Goal: Task Accomplishment & Management: Use online tool/utility

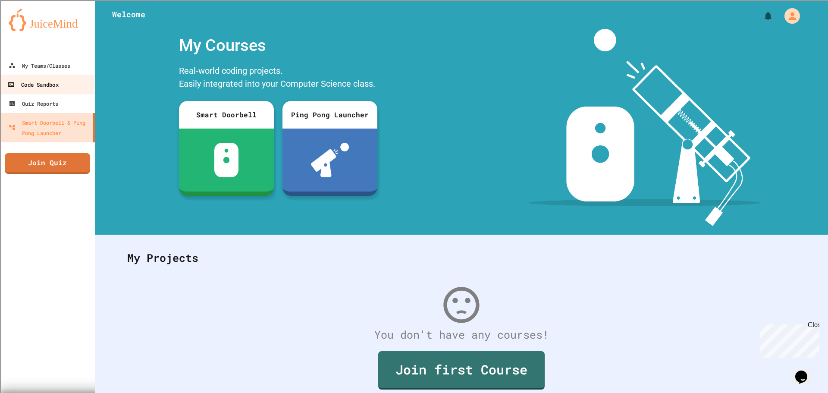
click at [64, 76] on link "Code Sandbox" at bounding box center [48, 84] width 98 height 19
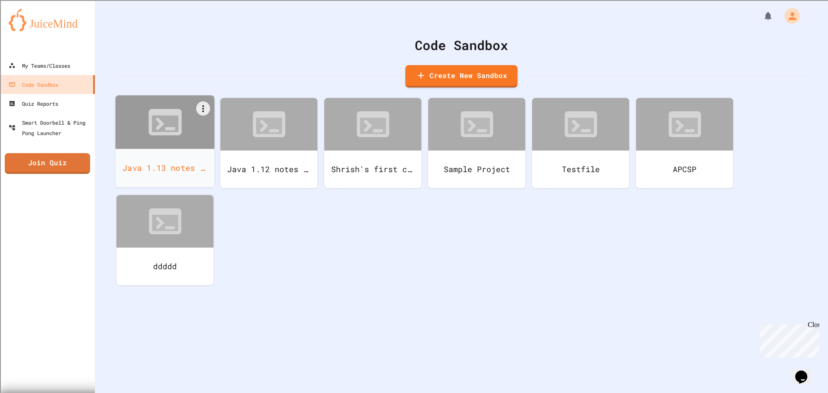
click at [203, 139] on div at bounding box center [165, 121] width 99 height 53
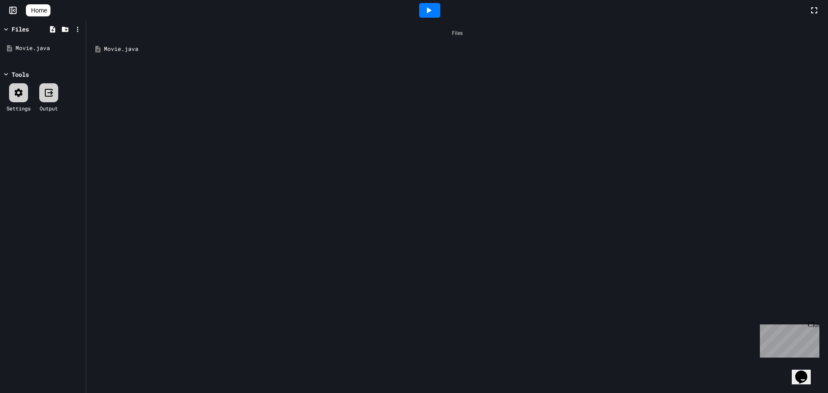
click at [112, 48] on div "Movie.java" at bounding box center [463, 49] width 719 height 9
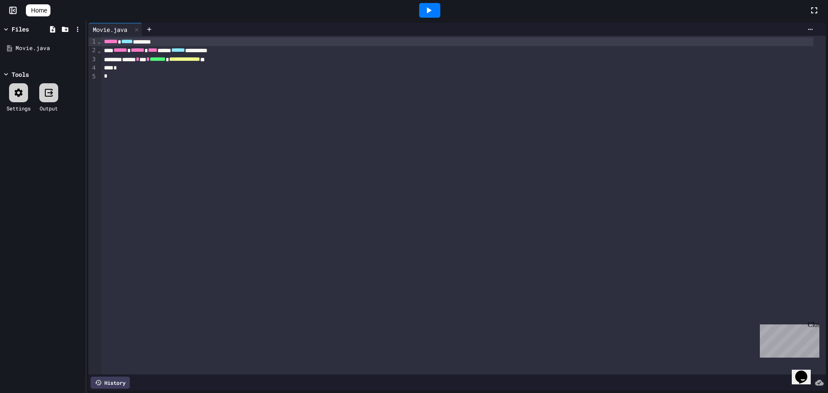
click at [432, 9] on icon at bounding box center [429, 10] width 5 height 6
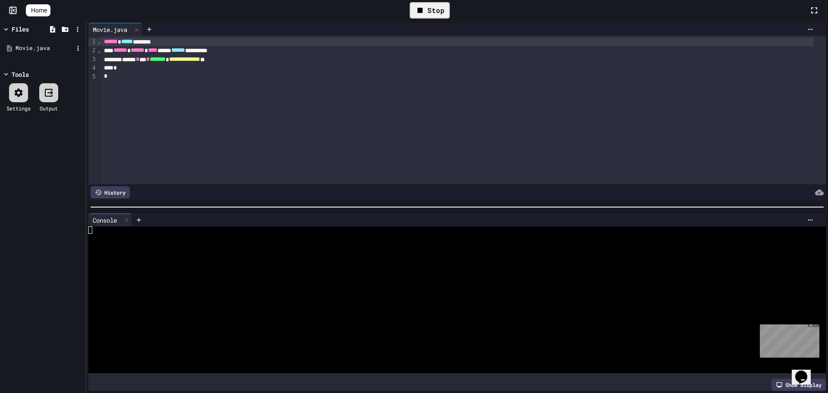
click at [46, 44] on div "Movie.java" at bounding box center [43, 49] width 82 height 16
click at [82, 49] on icon at bounding box center [78, 48] width 8 height 8
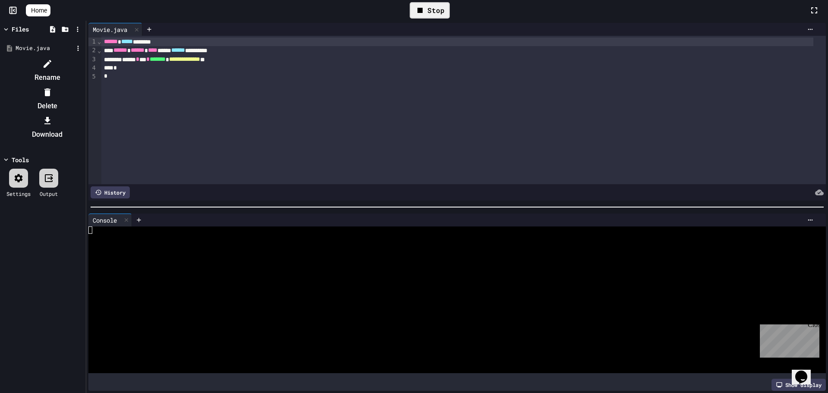
click at [84, 61] on li "Rename" at bounding box center [47, 71] width 73 height 28
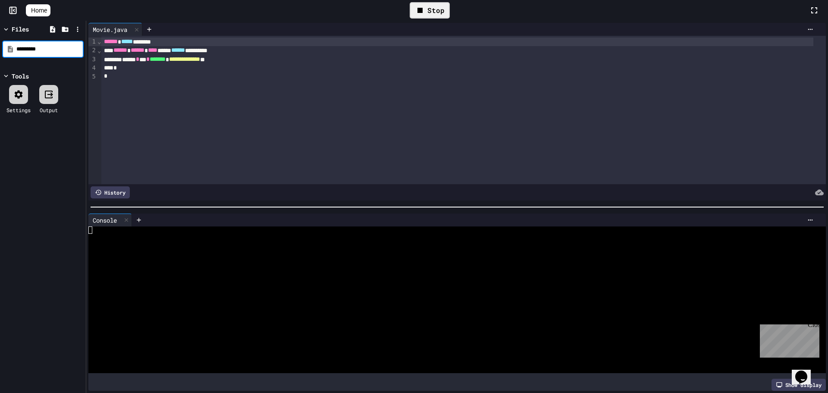
type input "*********"
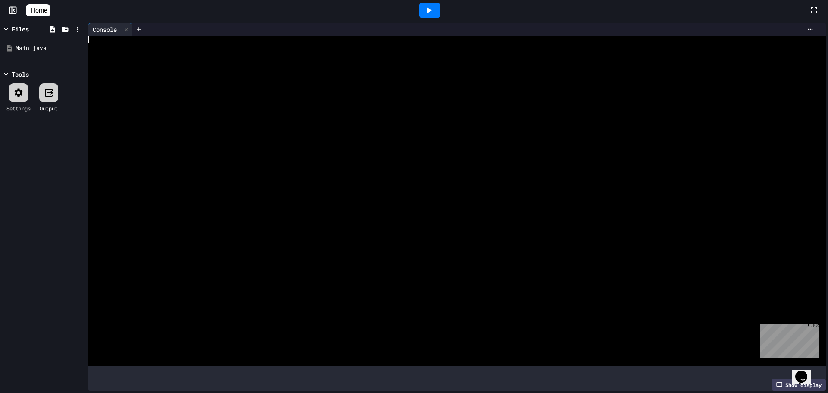
click at [432, 15] on icon at bounding box center [429, 10] width 10 height 10
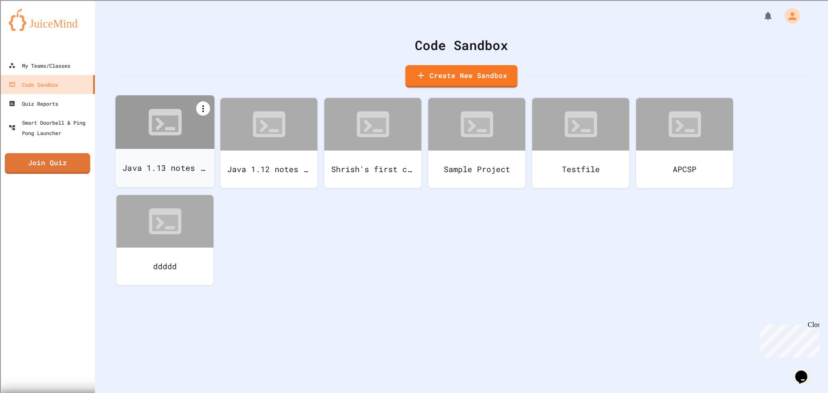
click at [203, 110] on icon at bounding box center [203, 109] width 10 height 10
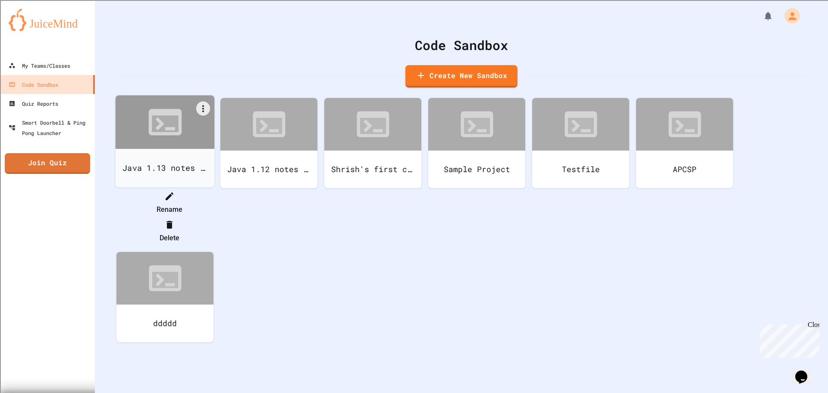
click at [175, 220] on icon at bounding box center [169, 225] width 10 height 10
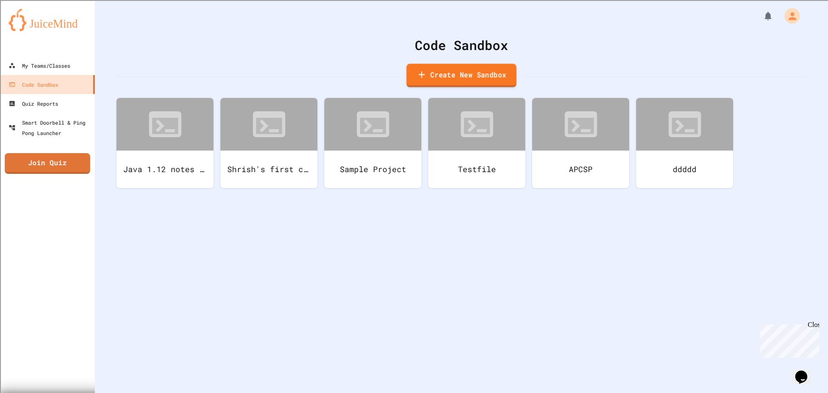
click at [449, 70] on link "Create New Sandbox" at bounding box center [461, 76] width 110 height 24
type input "*"
type input "**********"
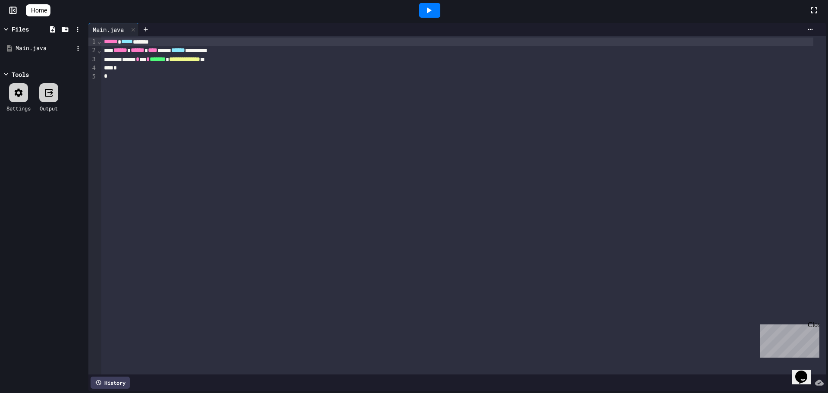
click at [56, 47] on div "Main.java" at bounding box center [45, 48] width 58 height 9
click at [76, 48] on icon at bounding box center [78, 48] width 8 height 8
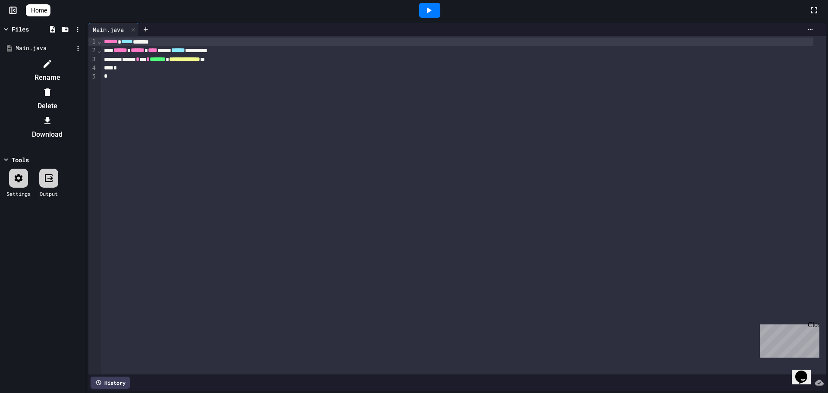
click at [84, 62] on div at bounding box center [47, 64] width 73 height 14
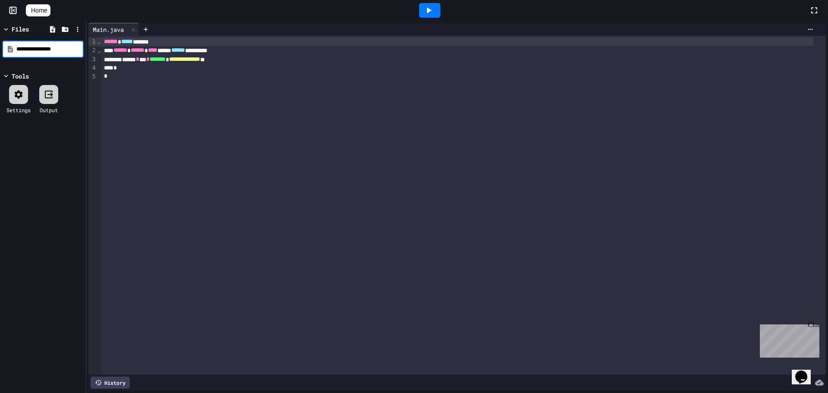
type input "**********"
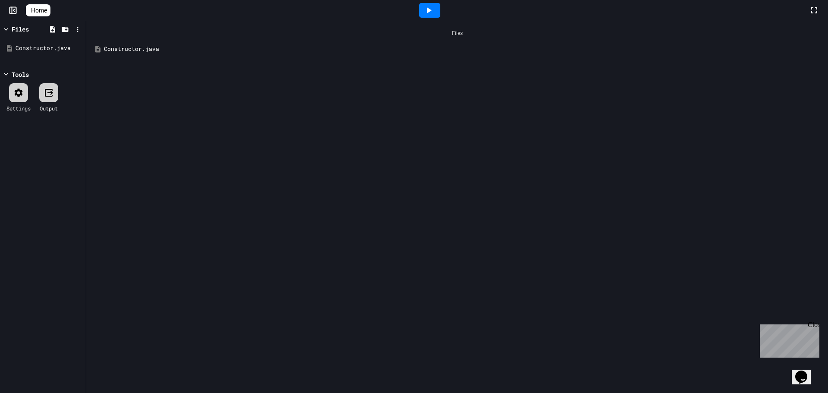
click at [264, 55] on div "Constructor.java" at bounding box center [457, 49] width 733 height 16
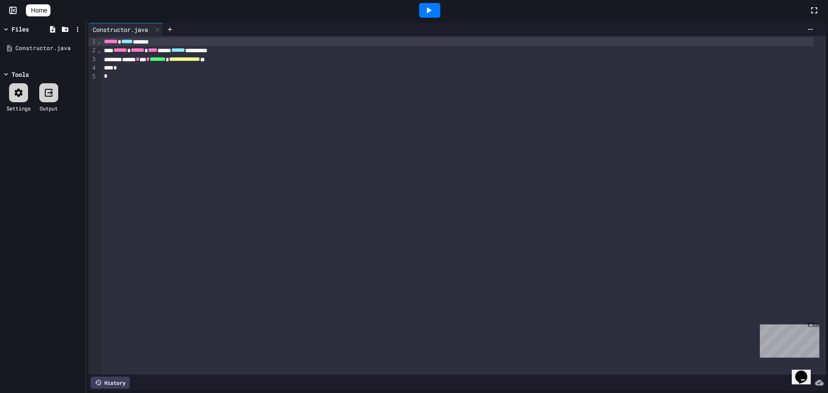
click at [160, 40] on div "****** ***** ******" at bounding box center [457, 42] width 712 height 9
click at [434, 13] on icon at bounding box center [429, 10] width 10 height 10
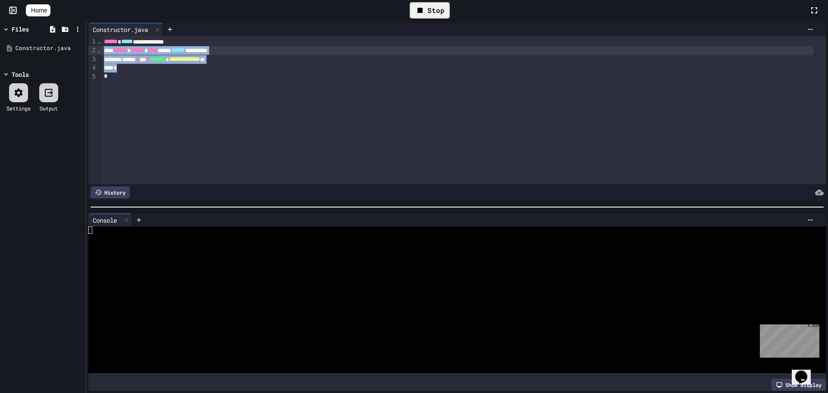
drag, startPoint x: 129, startPoint y: 69, endPoint x: 99, endPoint y: 48, distance: 36.8
click at [99, 48] on div "**********" at bounding box center [457, 110] width 738 height 148
drag, startPoint x: 112, startPoint y: 81, endPoint x: 56, endPoint y: 35, distance: 72.6
click at [56, 35] on div "**********" at bounding box center [414, 207] width 828 height 372
click at [450, 4] on div "Stop" at bounding box center [430, 10] width 40 height 16
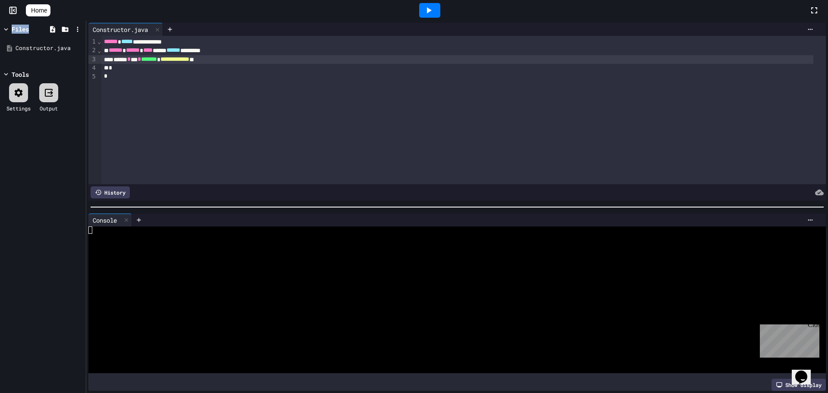
click at [452, 4] on div at bounding box center [429, 10] width 759 height 23
click at [440, 9] on div at bounding box center [429, 10] width 21 height 15
click at [97, 237] on div at bounding box center [449, 237] width 722 height 7
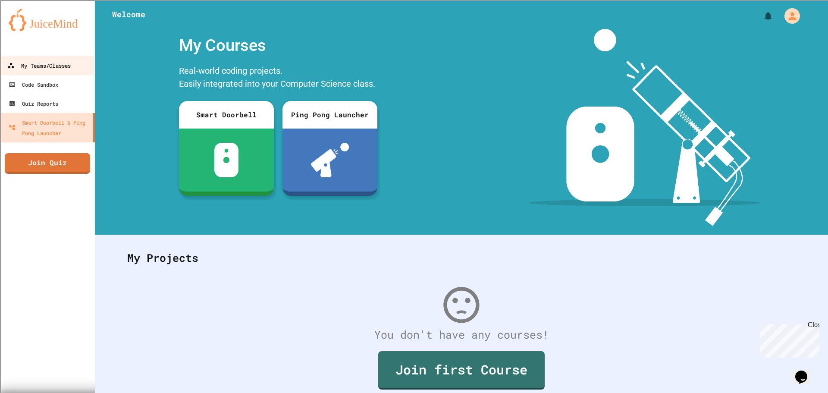
click at [63, 57] on link "My Teams/Classes" at bounding box center [48, 65] width 98 height 19
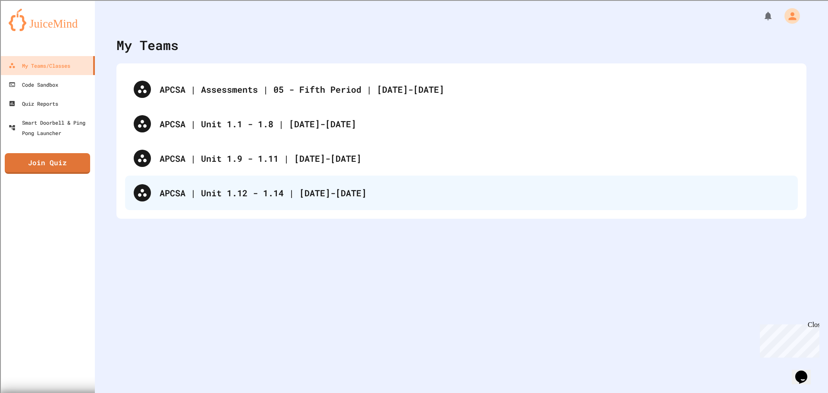
click at [320, 192] on div "APCSA | Unit 1.12 - 1.14 | [DATE]-[DATE]" at bounding box center [475, 192] width 630 height 13
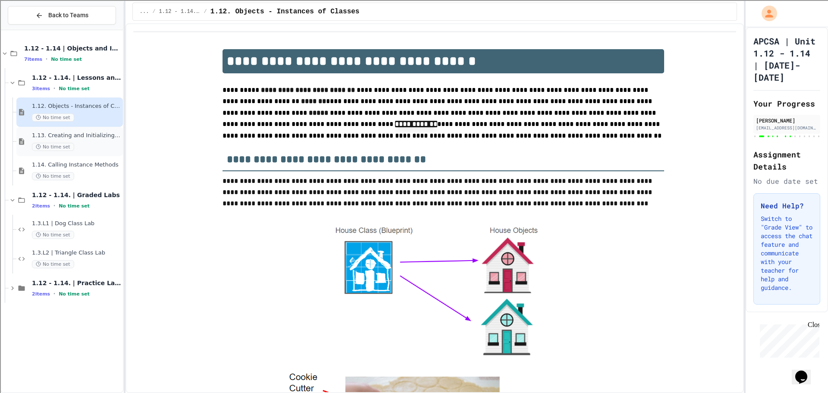
click at [88, 142] on div "1.13. Creating and Initializing Objects: Constructors No time set" at bounding box center [76, 141] width 89 height 19
